Goal: Transaction & Acquisition: Purchase product/service

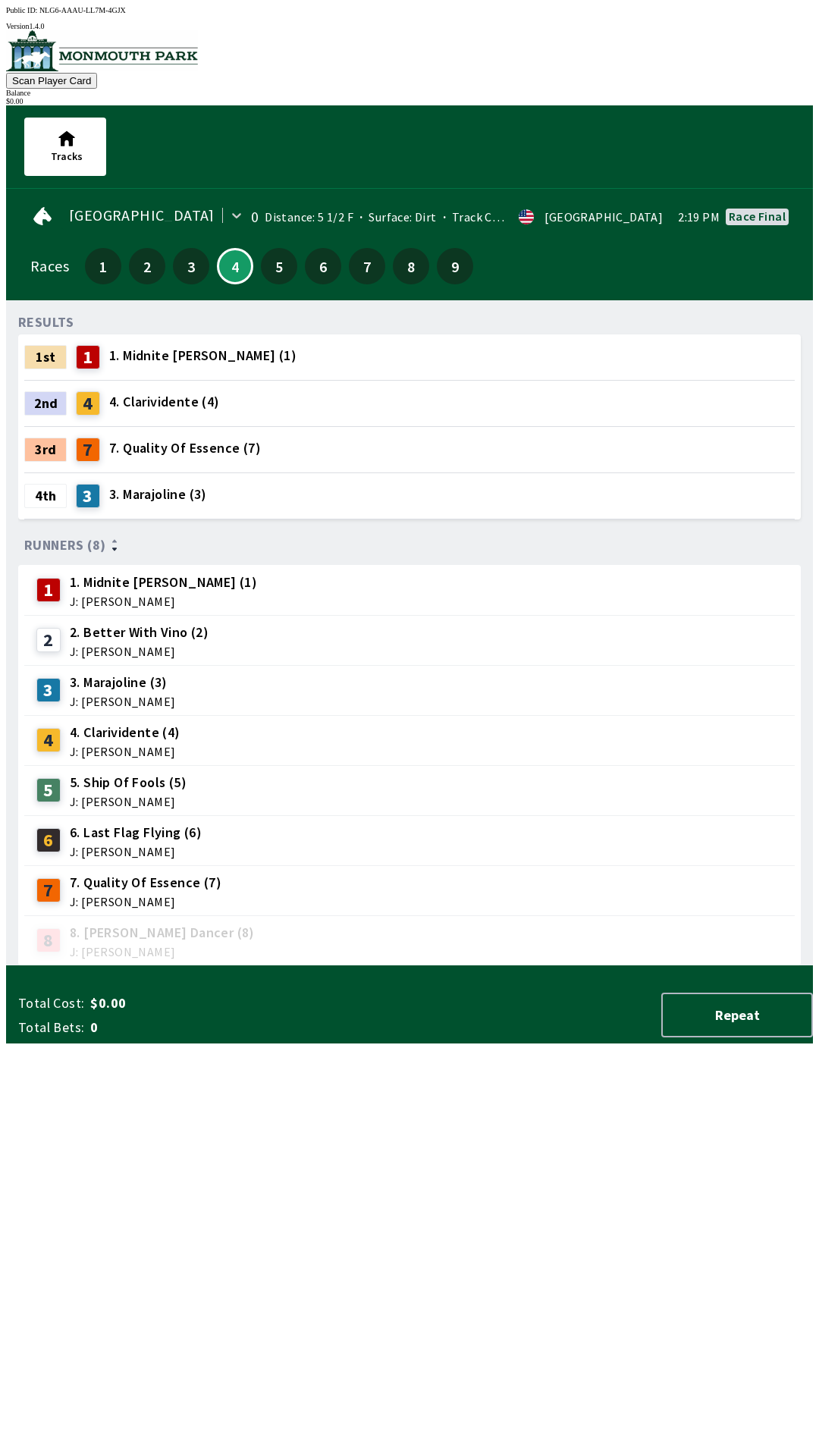
click at [701, 224] on div "[GEOGRAPHIC_DATA] 0 Distance: 5 1/2 F Surface: Dirt Track Condition: Firm · USA…" at bounding box center [416, 247] width 795 height 106
click at [725, 1037] on button "Repeat" at bounding box center [737, 1014] width 152 height 45
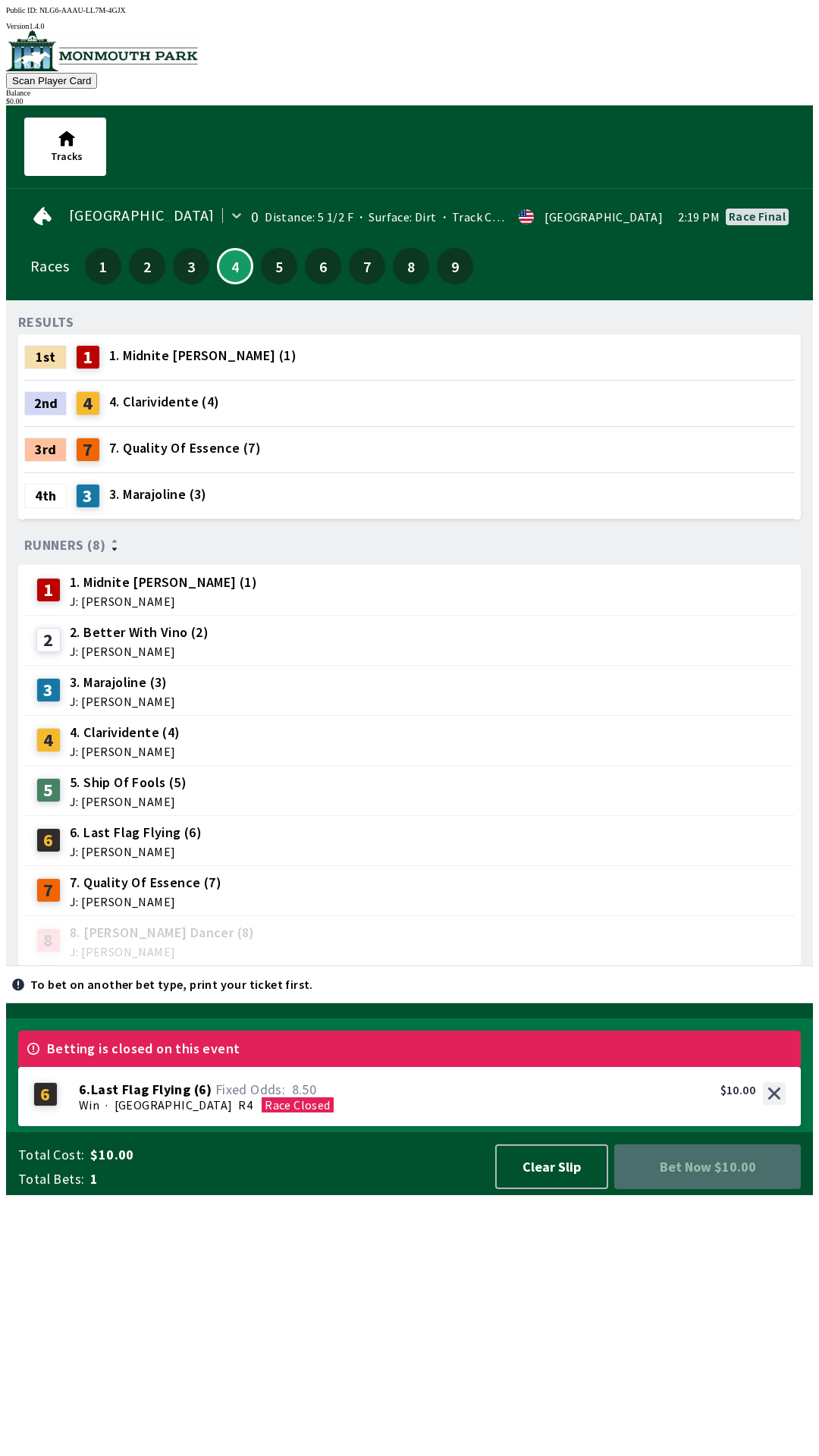
click at [726, 1177] on span "Bet Now $10.00" at bounding box center [707, 1166] width 162 height 20
click at [556, 1189] on button "Clear Slip" at bounding box center [551, 1166] width 113 height 45
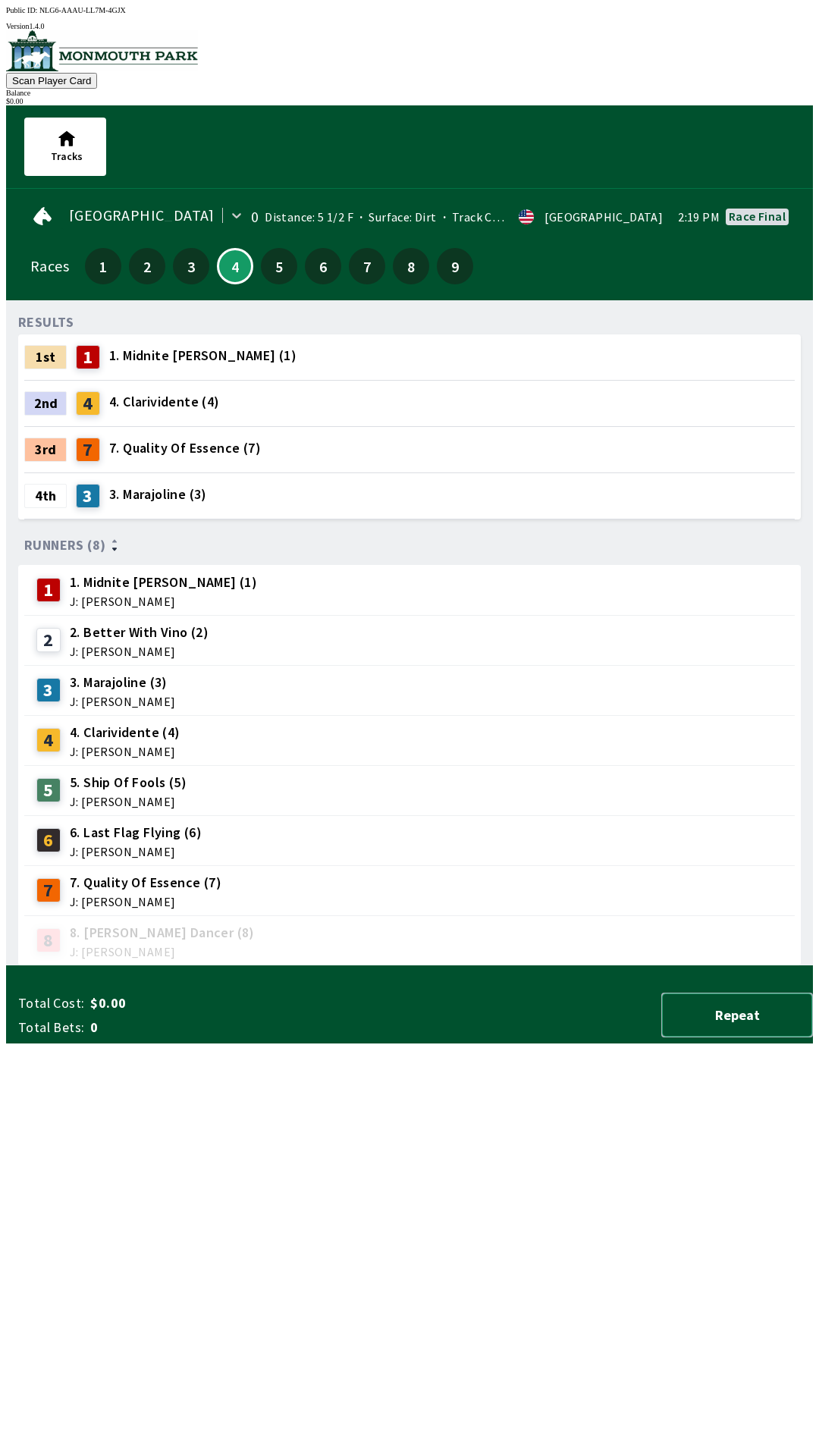
click at [726, 1037] on button "Repeat" at bounding box center [737, 1014] width 152 height 45
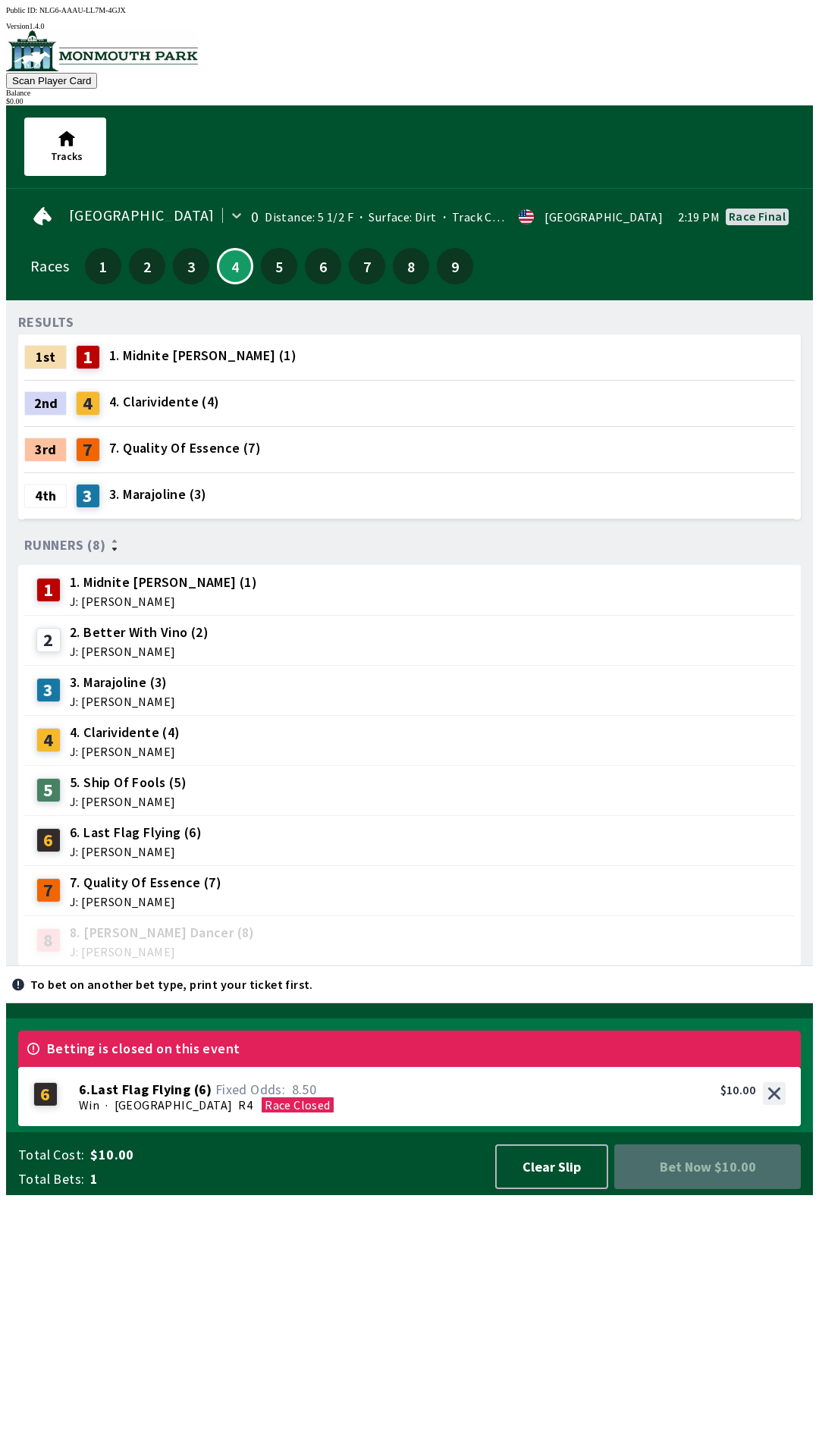
click at [715, 1177] on span "Bet Now $10.00" at bounding box center [707, 1166] width 162 height 20
click at [557, 1189] on button "Clear Slip" at bounding box center [551, 1166] width 113 height 45
